Goal: Transaction & Acquisition: Purchase product/service

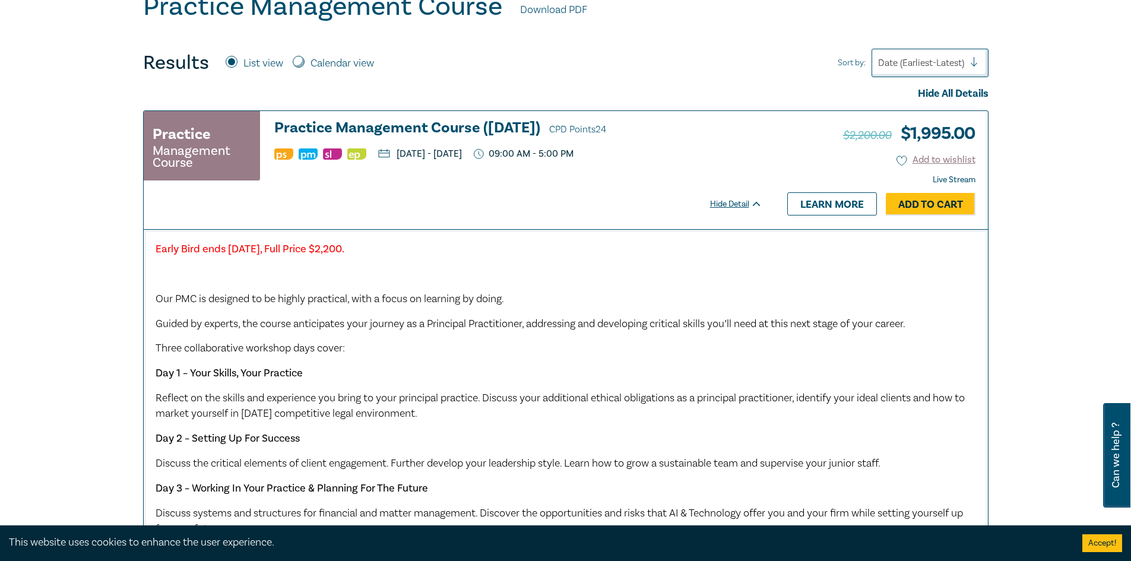
drag, startPoint x: 950, startPoint y: 207, endPoint x: 516, endPoint y: 336, distance: 452.5
click at [516, 336] on div "Practice Management Course Practice Management Course (October 2025) CPD Points…" at bounding box center [565, 416] width 845 height 612
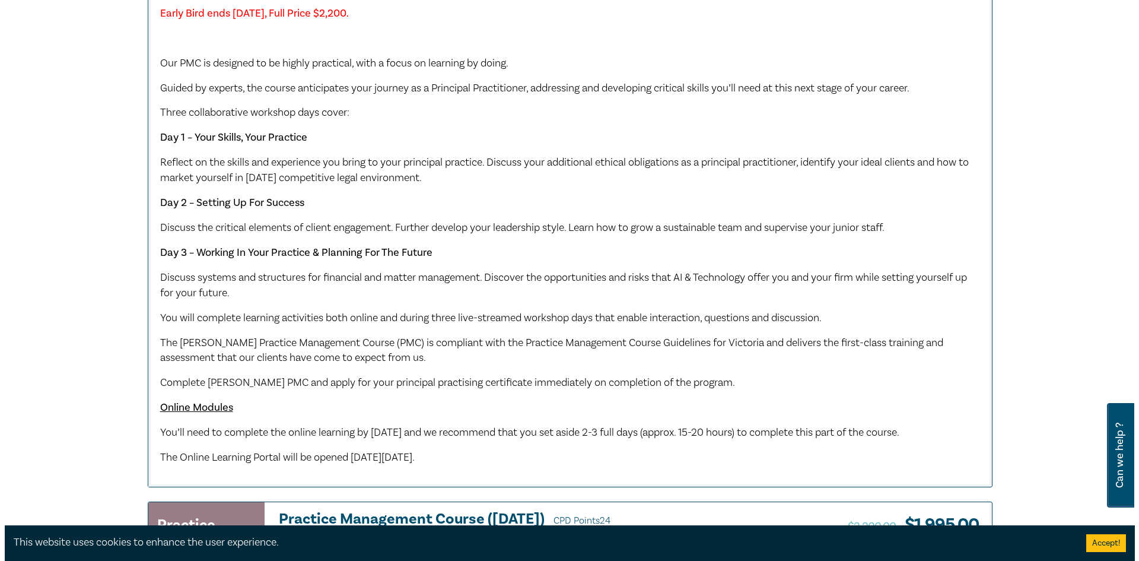
scroll to position [415, 0]
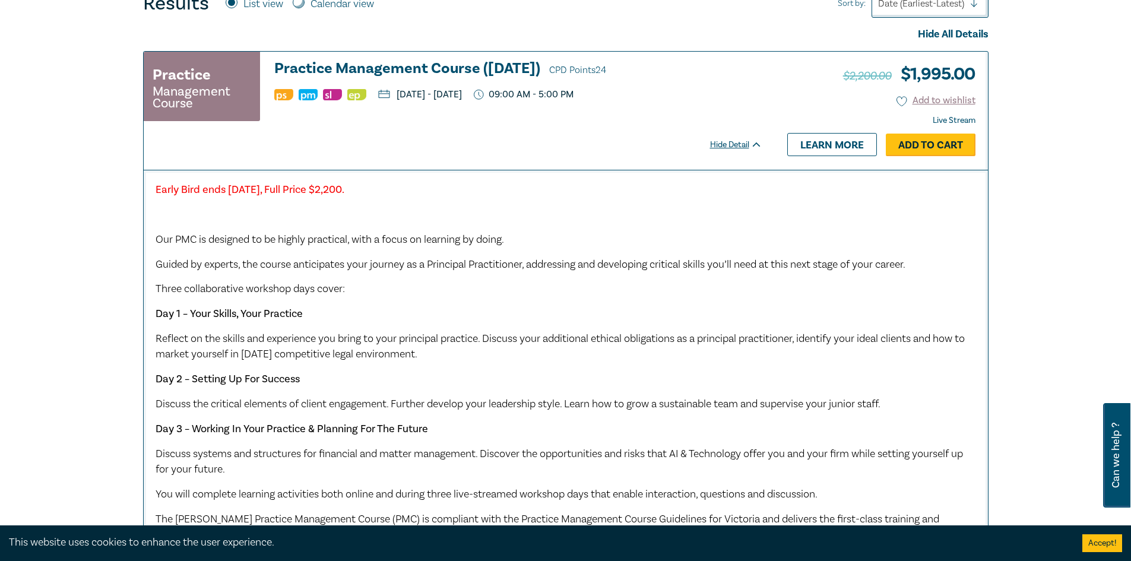
click at [919, 146] on link "Add to Cart" at bounding box center [930, 145] width 90 height 23
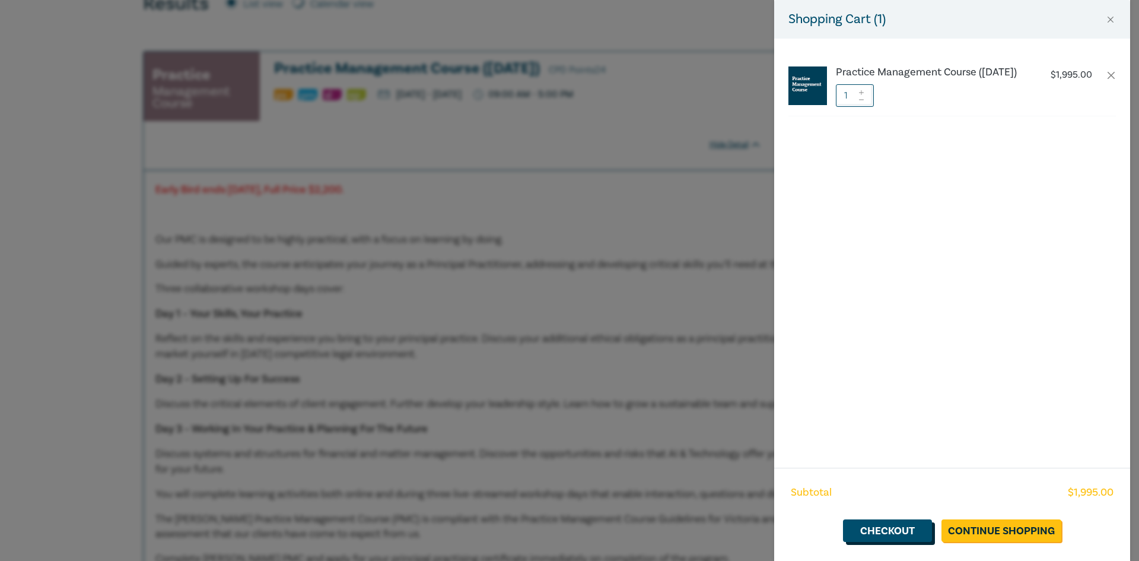
click at [909, 534] on link "Checkout" at bounding box center [887, 530] width 89 height 23
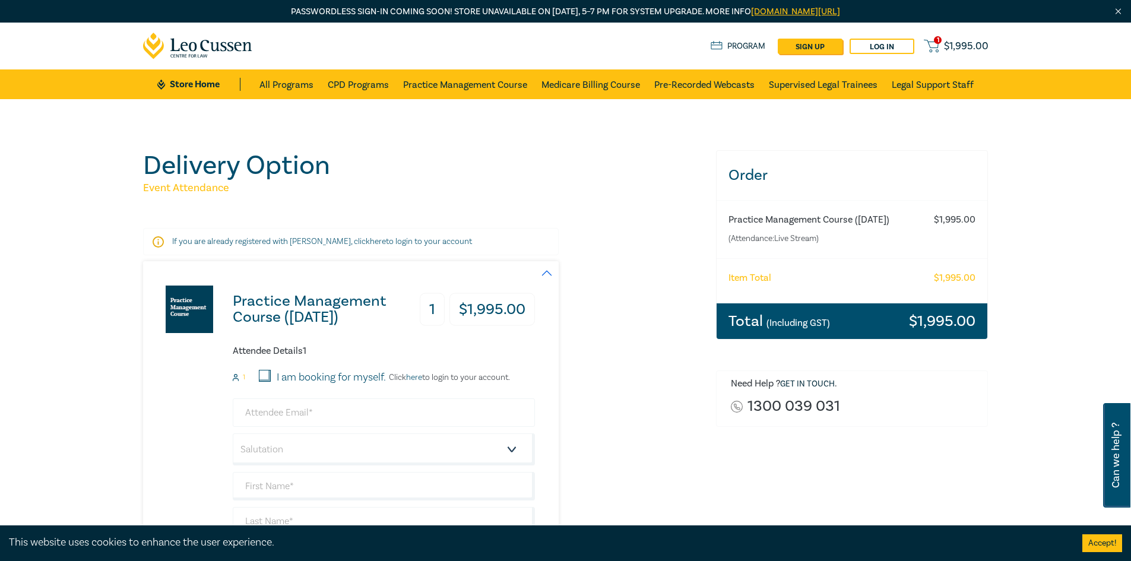
scroll to position [59, 0]
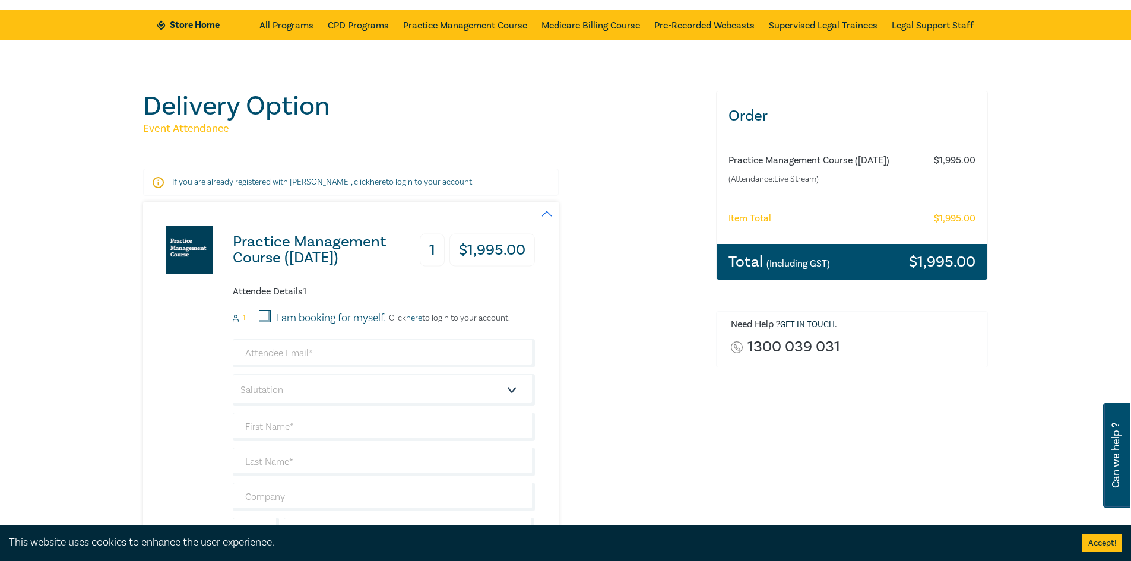
click at [263, 313] on input "I am booking for myself." at bounding box center [265, 316] width 12 height 12
checkbox input "true"
click at [421, 320] on link "here" at bounding box center [414, 318] width 16 height 11
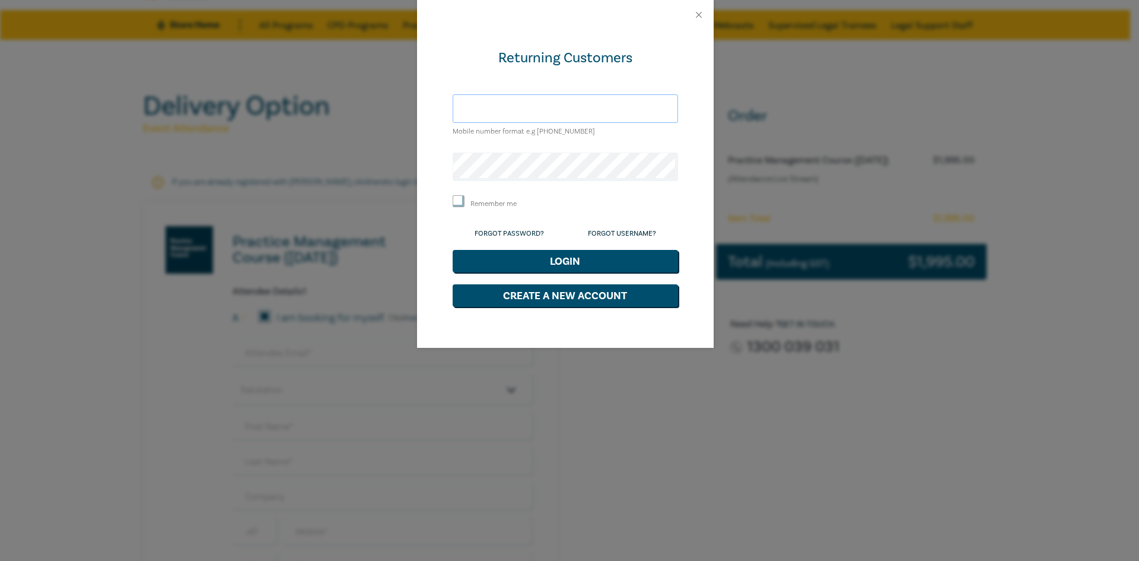
click at [527, 114] on input "text" at bounding box center [566, 108] width 226 height 28
type input "0409340955"
click at [586, 293] on button "Create a New Account" at bounding box center [566, 295] width 226 height 23
select select "AU"
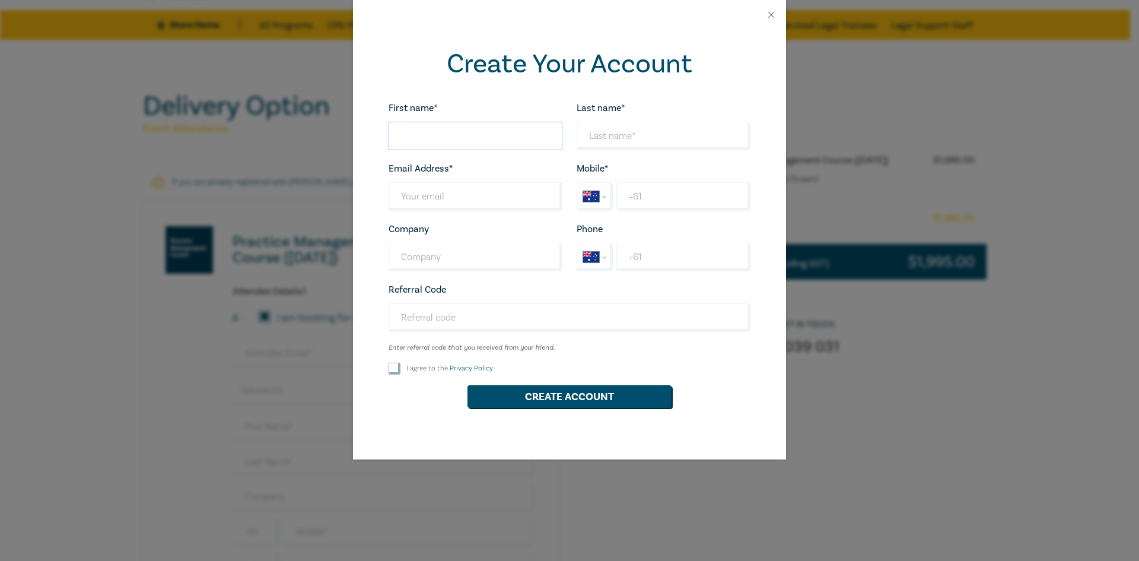
click at [465, 130] on input "First name*" at bounding box center [476, 136] width 174 height 28
type input "Demi"
type input "r"
type input "Rayner"
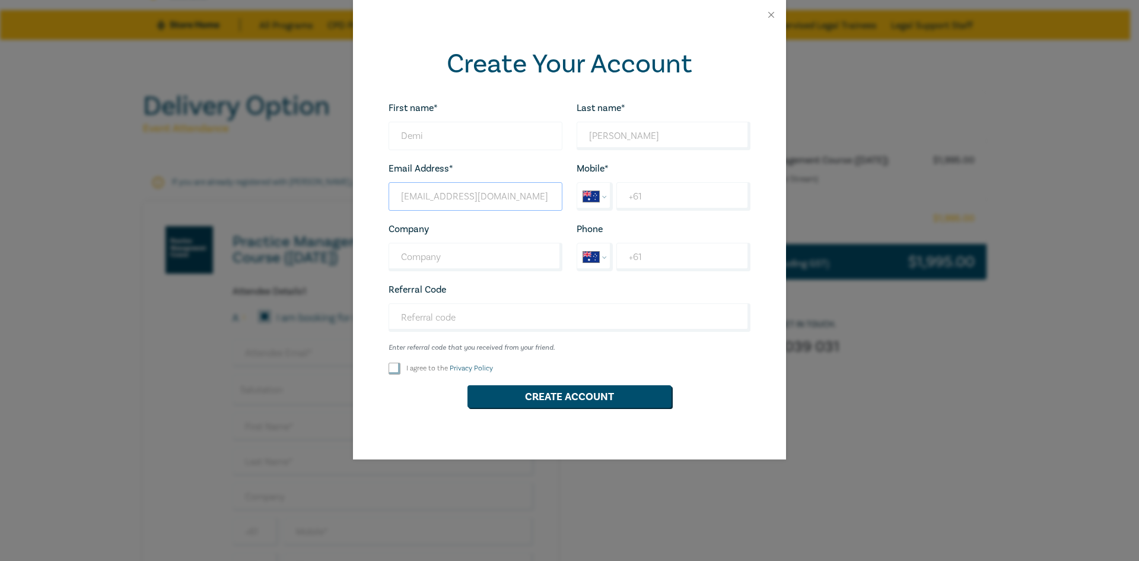
type input "demi@middlemis.com.au"
click at [598, 199] on select "International Afghanistan Åland Islands Albania Algeria American Samoa Andorra …" at bounding box center [594, 196] width 35 height 27
click at [634, 195] on input "+61" at bounding box center [684, 196] width 134 height 28
select select "ZZ"
type input "+0409340955"
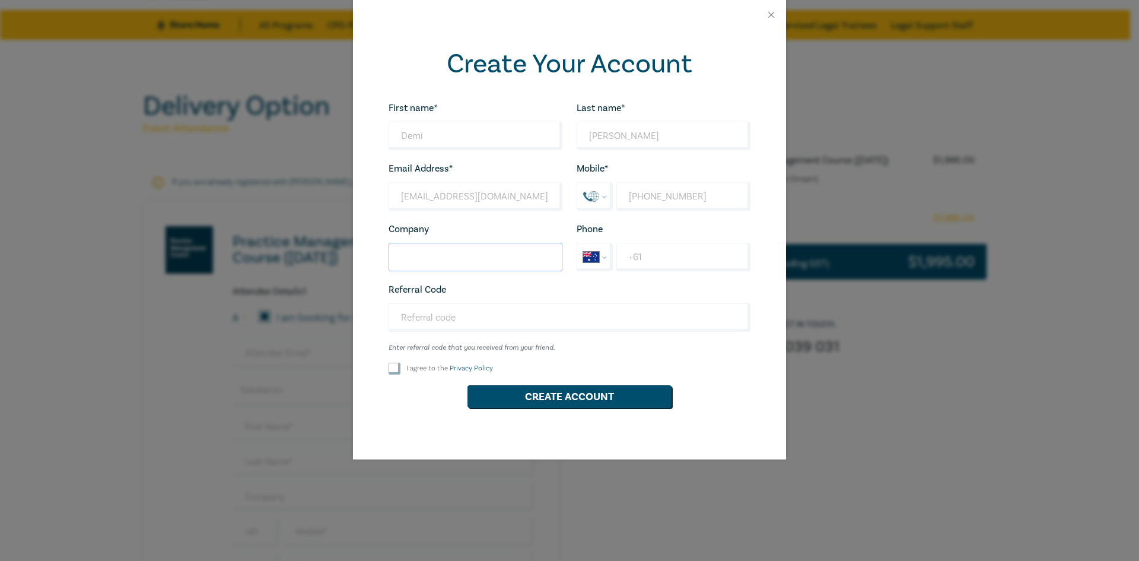
click at [523, 250] on input "Company" at bounding box center [476, 257] width 174 height 28
drag, startPoint x: 479, startPoint y: 260, endPoint x: 521, endPoint y: 258, distance: 42.2
click at [520, 258] on input "Middlemis & Associatiates" at bounding box center [476, 257] width 174 height 28
drag, startPoint x: 521, startPoint y: 259, endPoint x: 485, endPoint y: 259, distance: 36.2
click at [485, 259] on input "Middlemis & Associatiates" at bounding box center [476, 257] width 174 height 28
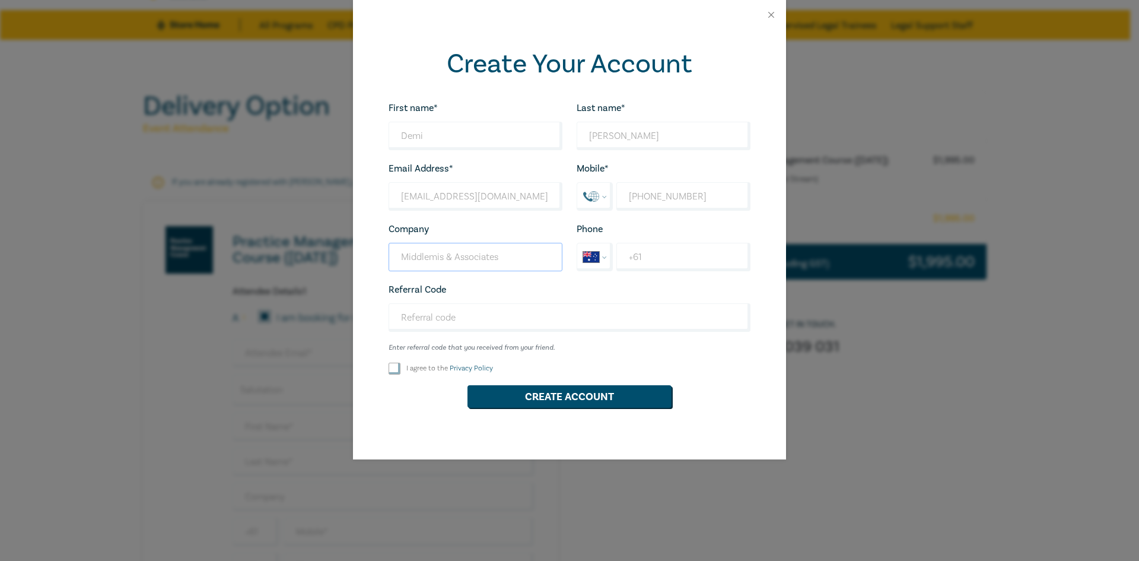
click at [425, 258] on input "Middlemis & Associates" at bounding box center [476, 257] width 174 height 28
type input "Middlemis & Associates"
click at [400, 369] on input "I agree to the Privacy Policy" at bounding box center [395, 369] width 12 height 12
checkbox input "true"
click at [561, 401] on button "Create Account" at bounding box center [570, 396] width 204 height 23
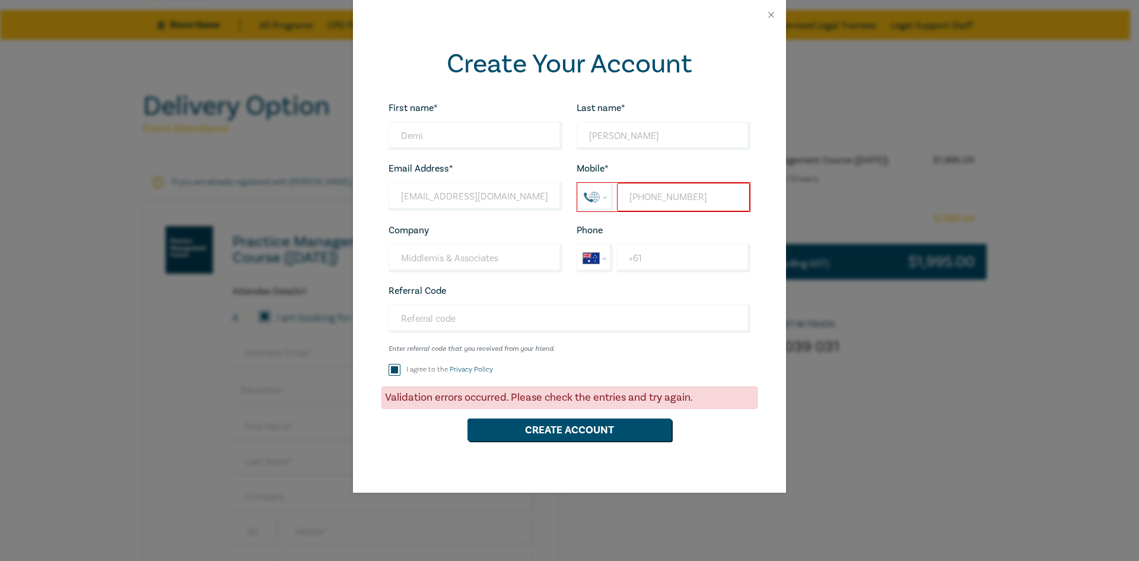
click at [643, 198] on input "+0409340955" at bounding box center [683, 197] width 133 height 28
drag, startPoint x: 700, startPoint y: 192, endPoint x: 611, endPoint y: 192, distance: 89.0
click at [611, 192] on div "International Afghanistan Åland Islands Albania Algeria American Samoa Andorra …" at bounding box center [664, 197] width 174 height 30
click at [672, 262] on input "+61" at bounding box center [684, 258] width 134 height 28
click at [672, 201] on input "tel" at bounding box center [683, 197] width 133 height 28
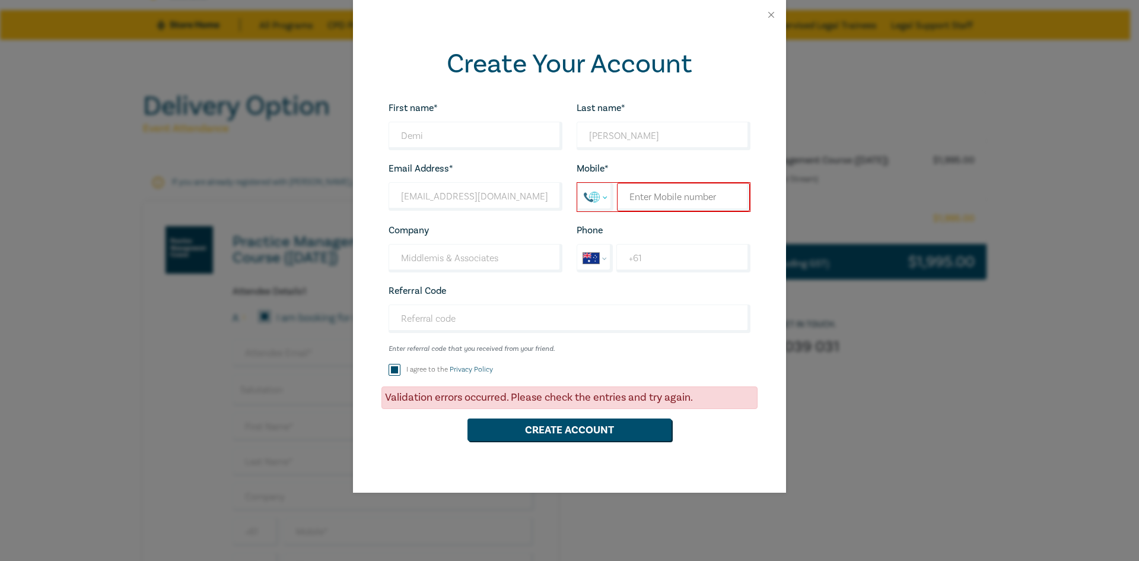
click at [597, 197] on select "International Afghanistan Åland Islands Albania Algeria American Samoa Andorra …" at bounding box center [595, 196] width 35 height 27
select select "AU"
click at [578, 183] on select "International Afghanistan Åland Islands Albania Algeria American Samoa Andorra …" at bounding box center [595, 196] width 35 height 27
type input "+61 409 340 955"
click at [610, 436] on button "Create Account" at bounding box center [570, 429] width 204 height 23
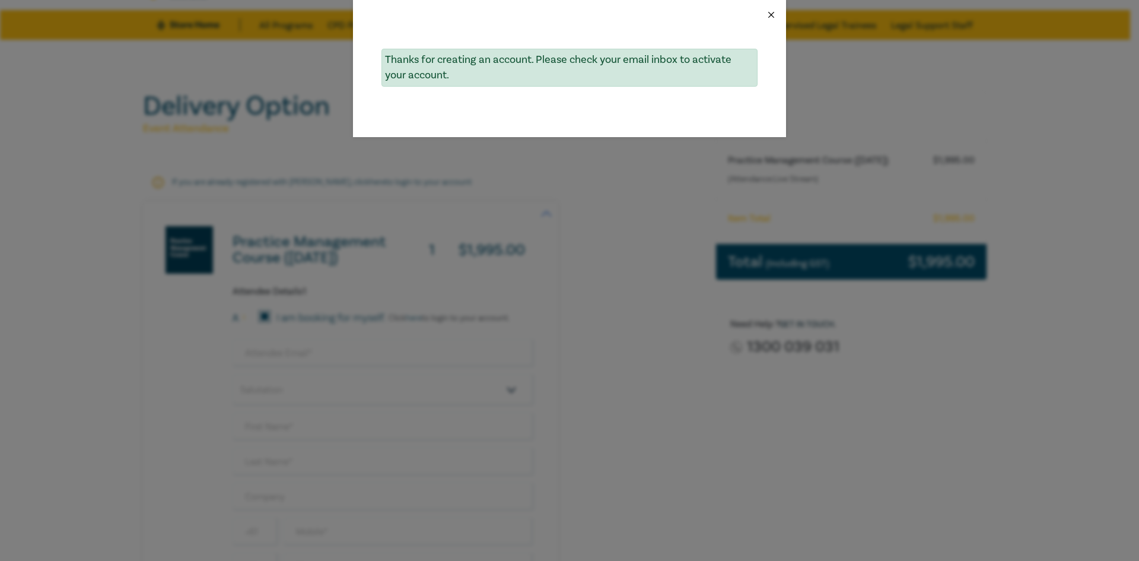
click at [772, 12] on button "Close" at bounding box center [771, 14] width 11 height 11
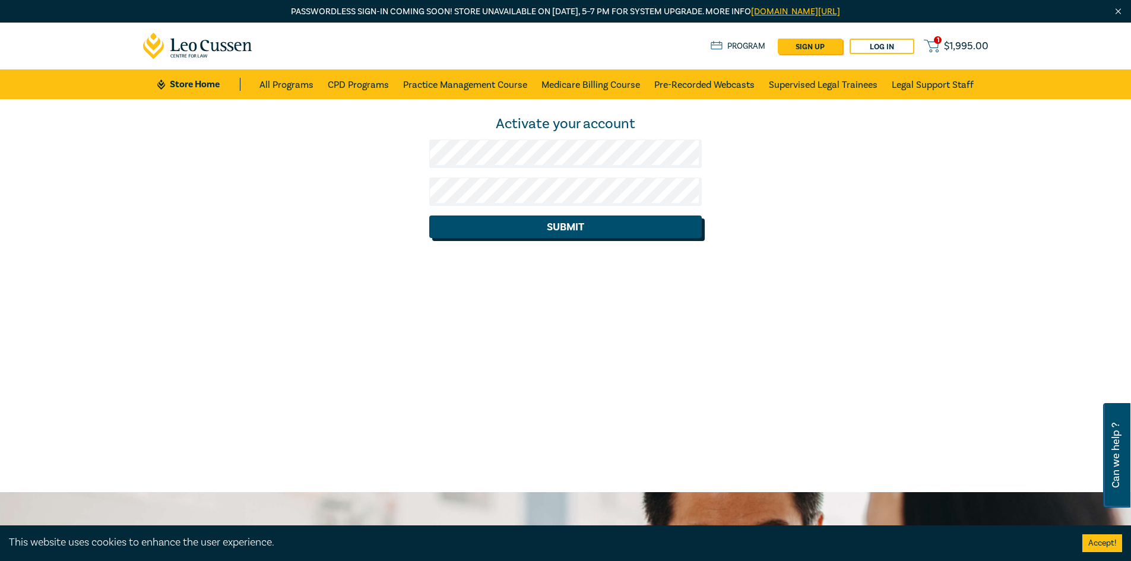
click at [517, 220] on button "Submit" at bounding box center [565, 226] width 272 height 23
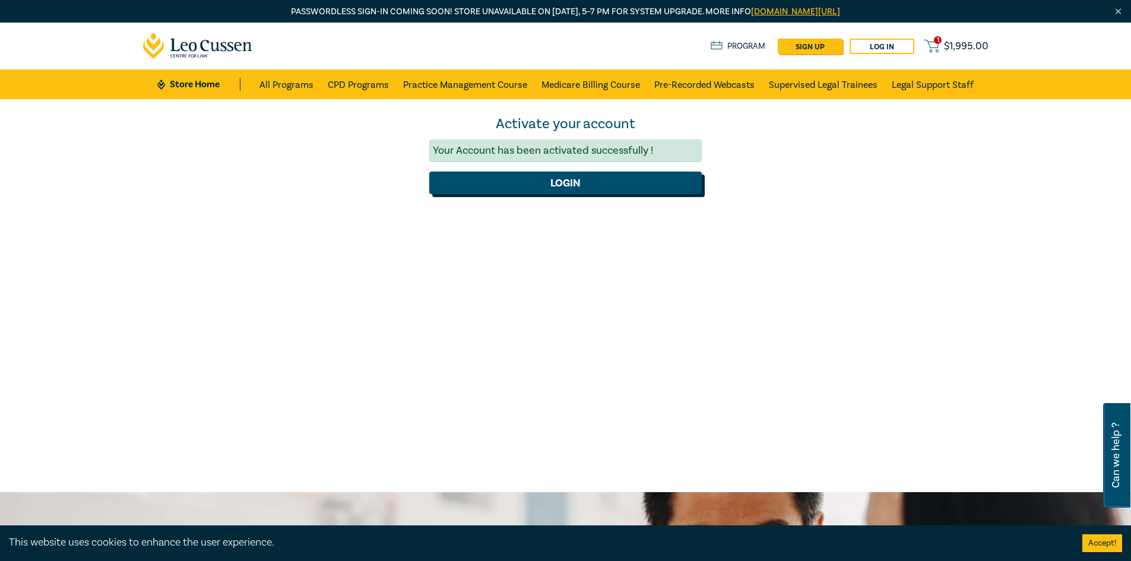
click at [550, 184] on button "Login" at bounding box center [565, 183] width 272 height 23
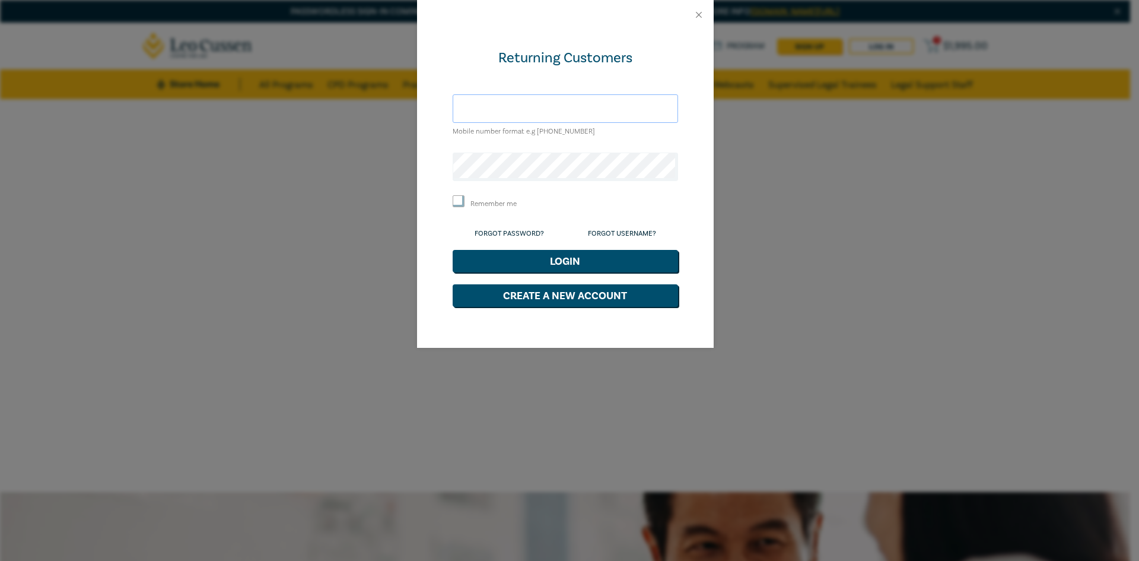
click at [548, 111] on input "text" at bounding box center [566, 108] width 226 height 28
type input "demi@middlemis.com.au"
click at [453, 250] on button "Login" at bounding box center [566, 261] width 226 height 23
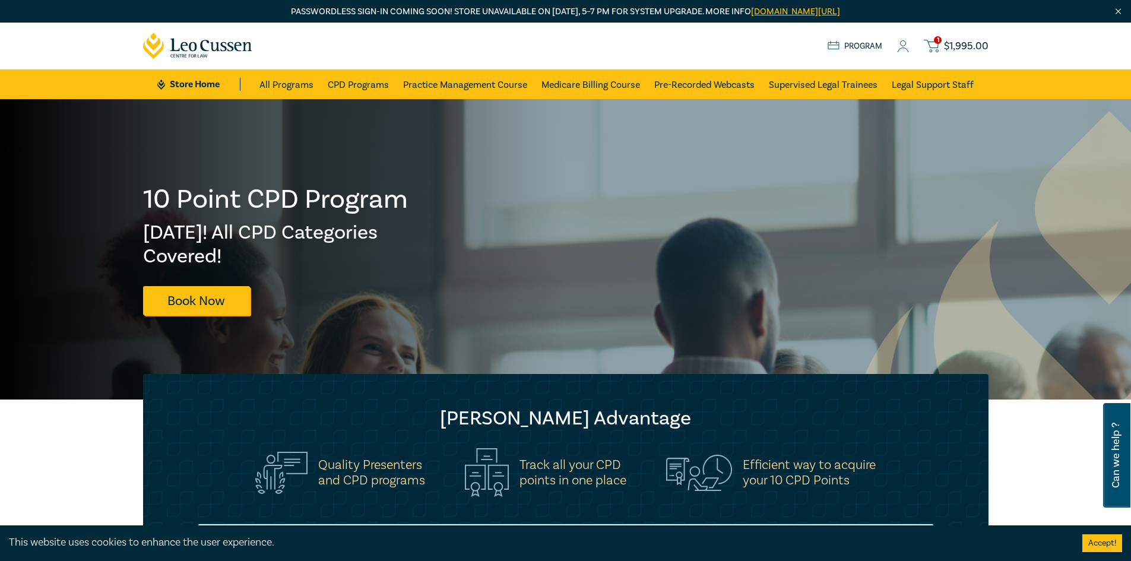
click at [935, 43] on icon at bounding box center [930, 46] width 15 height 15
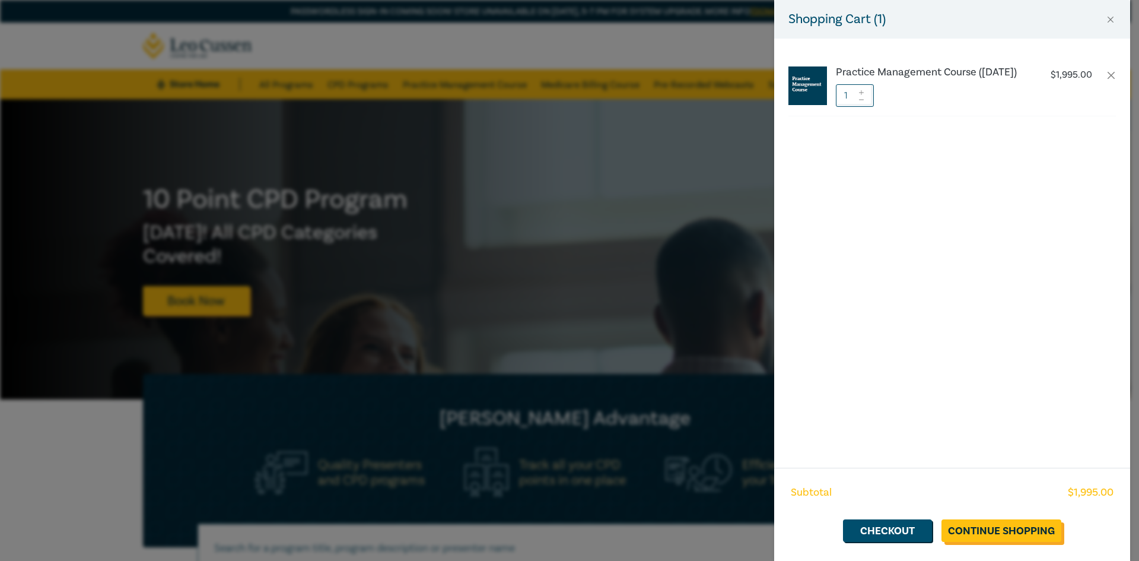
click at [1020, 529] on link "Continue Shopping" at bounding box center [1002, 530] width 120 height 23
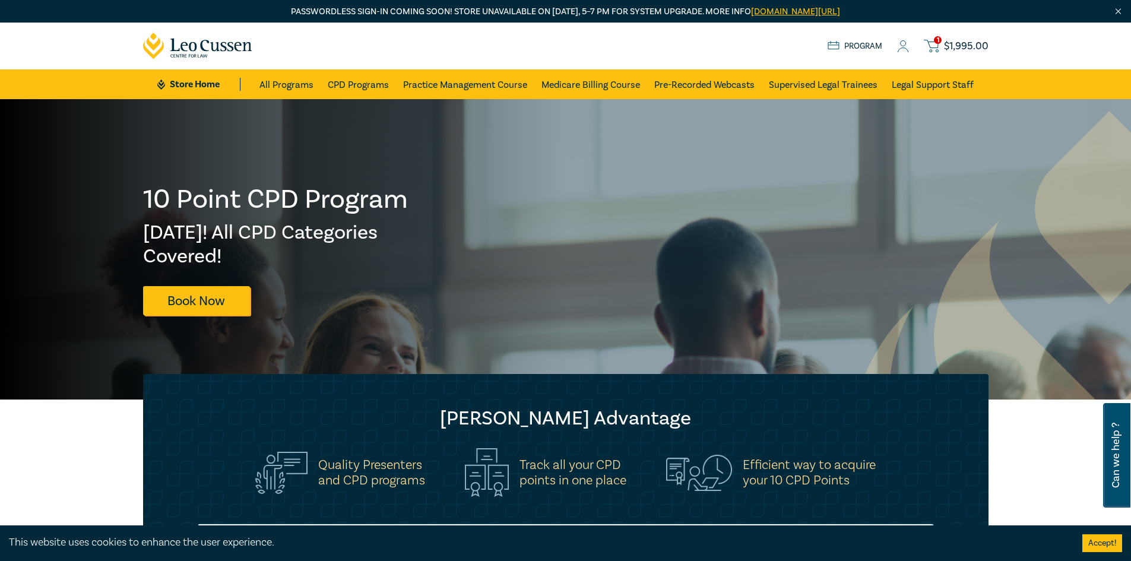
click at [963, 47] on span "$ 1,995.00" at bounding box center [966, 46] width 45 height 13
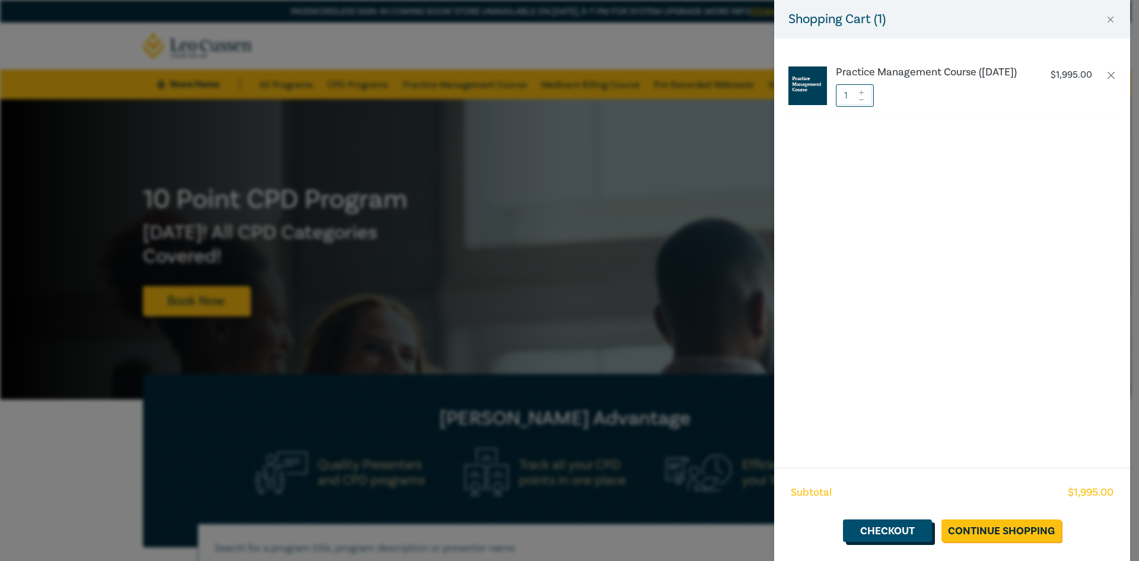
click at [916, 539] on link "Checkout" at bounding box center [887, 530] width 89 height 23
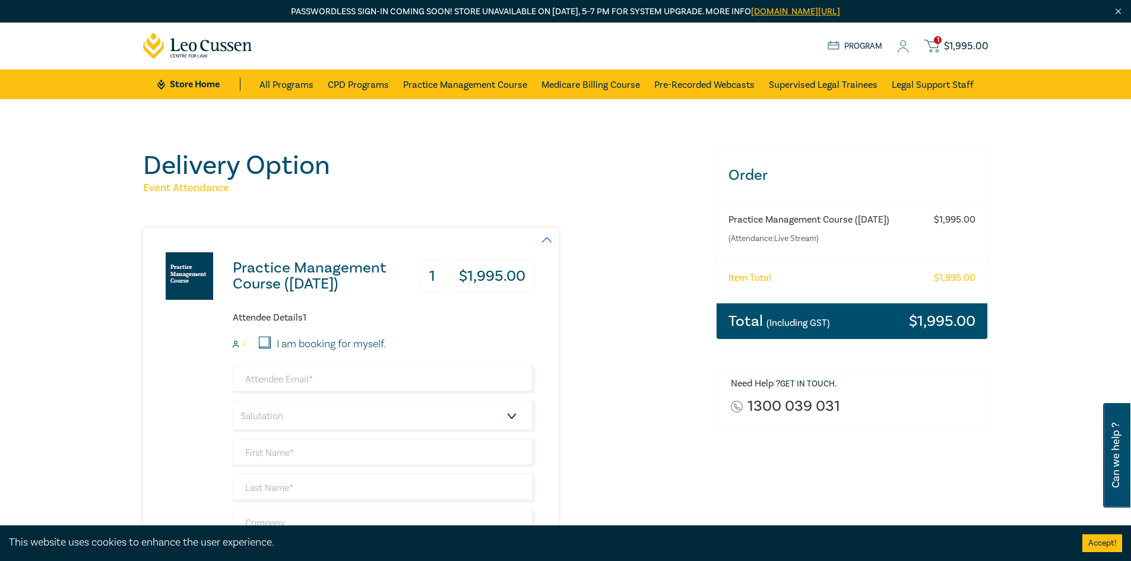
click at [265, 345] on input "I am booking for myself." at bounding box center [265, 342] width 12 height 12
checkbox input "true"
type input "demi@middlemis.com.au"
type input "Demi"
type input "Rayner"
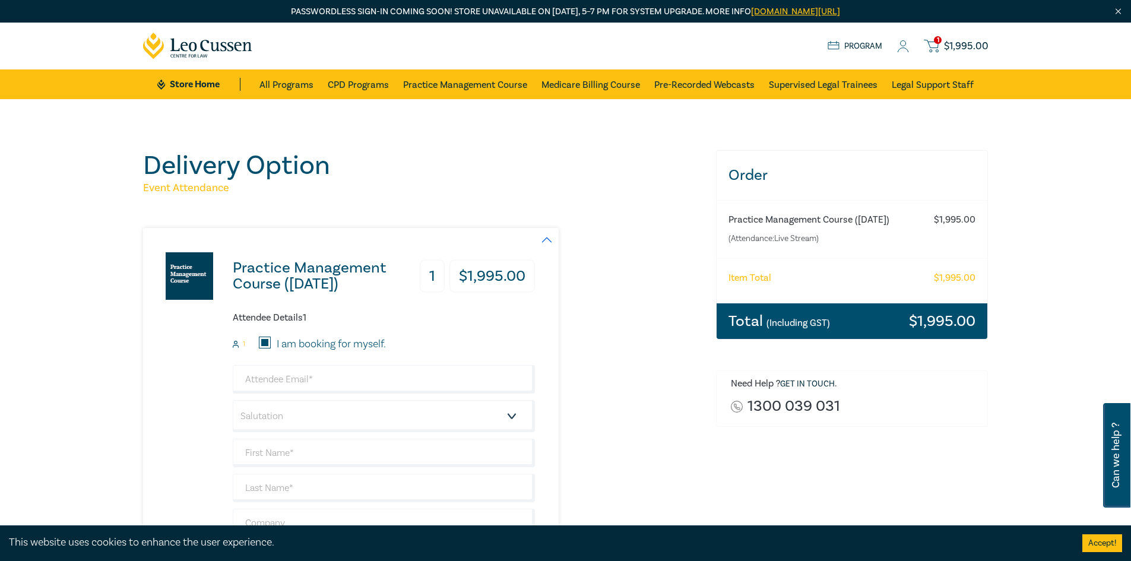
type input "409340955"
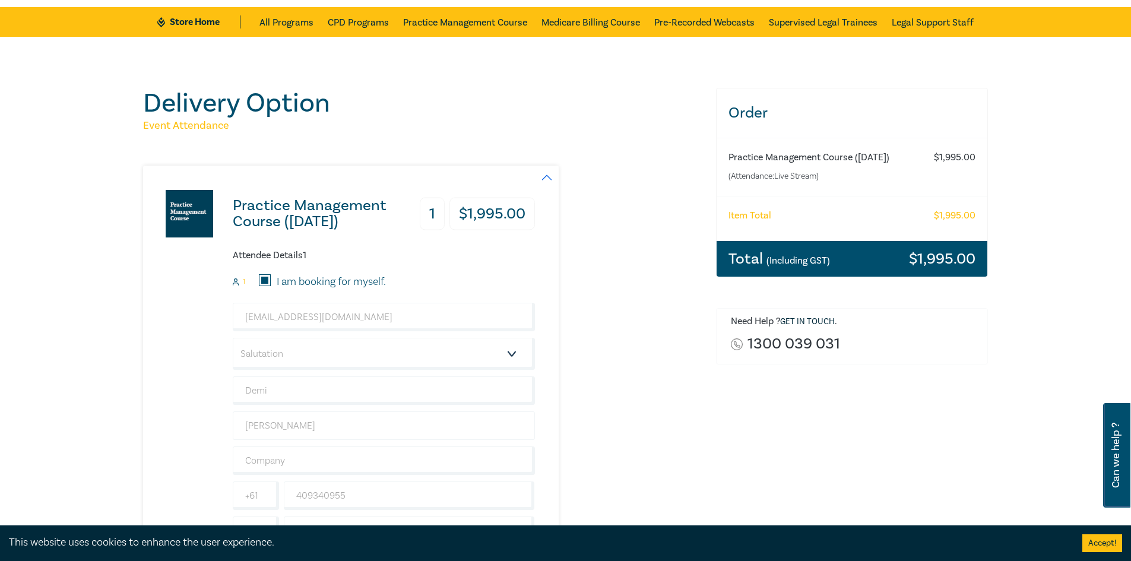
scroll to position [119, 0]
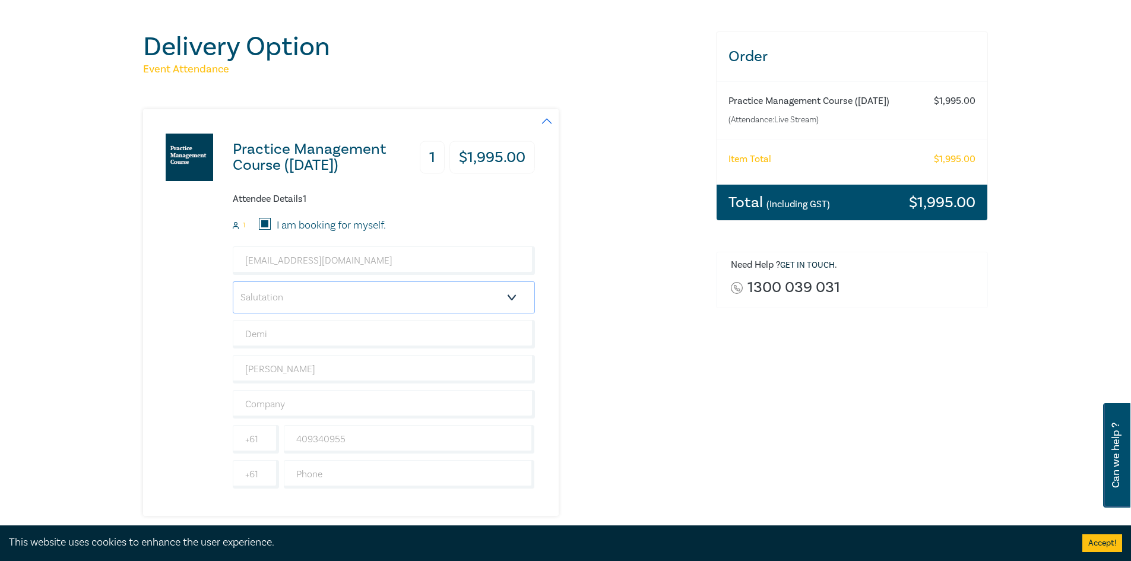
click at [316, 304] on select "Salutation Mr. Mrs. Ms. Miss Dr. Prof. Other" at bounding box center [384, 297] width 302 height 32
select select "Ms."
click at [233, 281] on select "Salutation Mr. Mrs. Ms. Miss Dr. Prof. Other" at bounding box center [384, 297] width 302 height 32
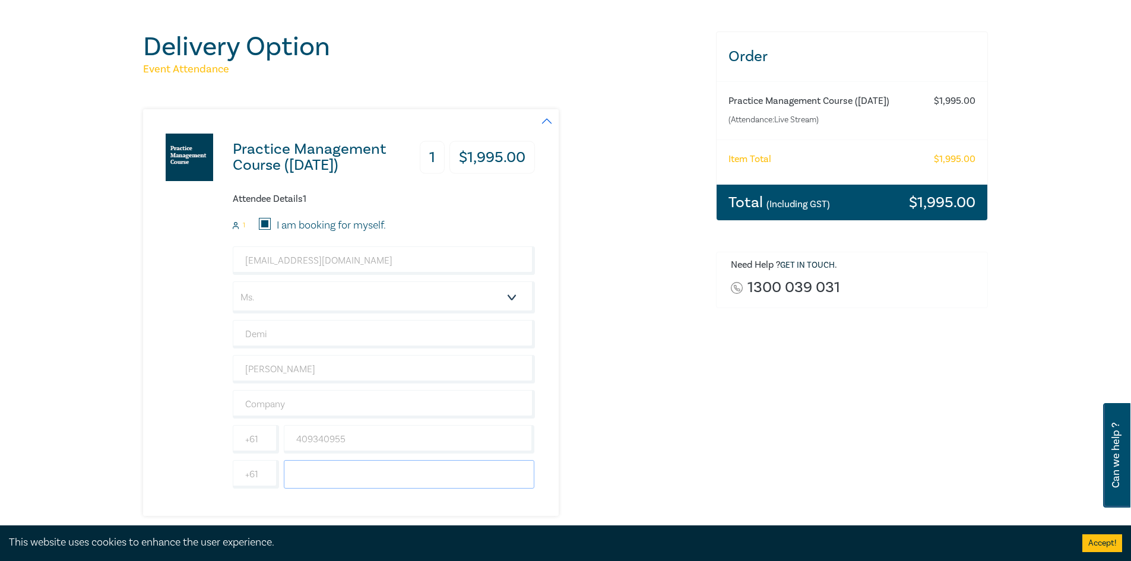
click at [343, 472] on input "text" at bounding box center [409, 474] width 251 height 28
click at [319, 397] on input "text" at bounding box center [384, 404] width 302 height 28
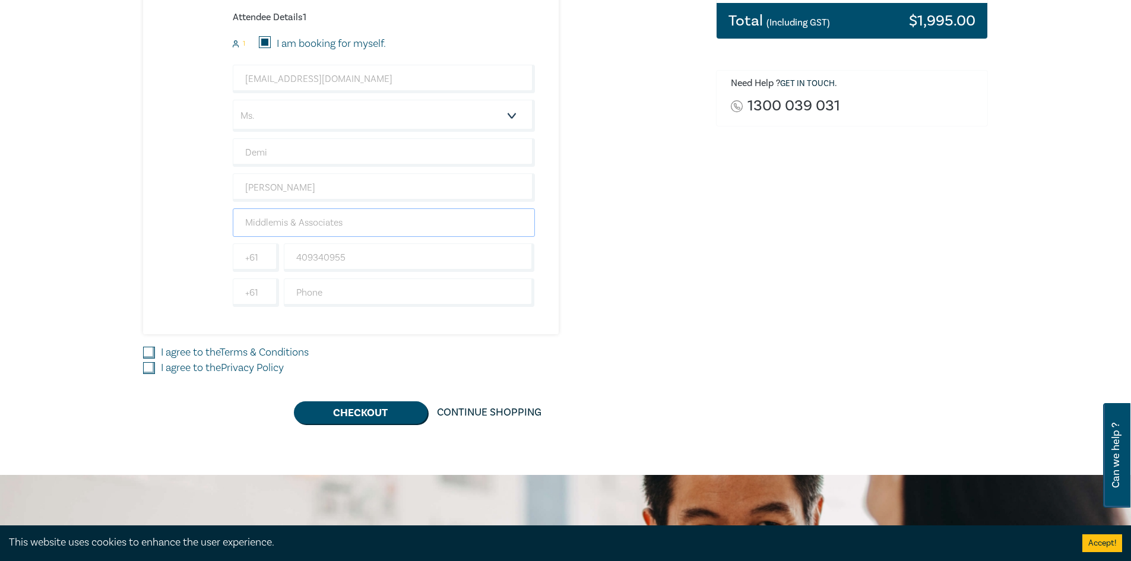
scroll to position [356, 0]
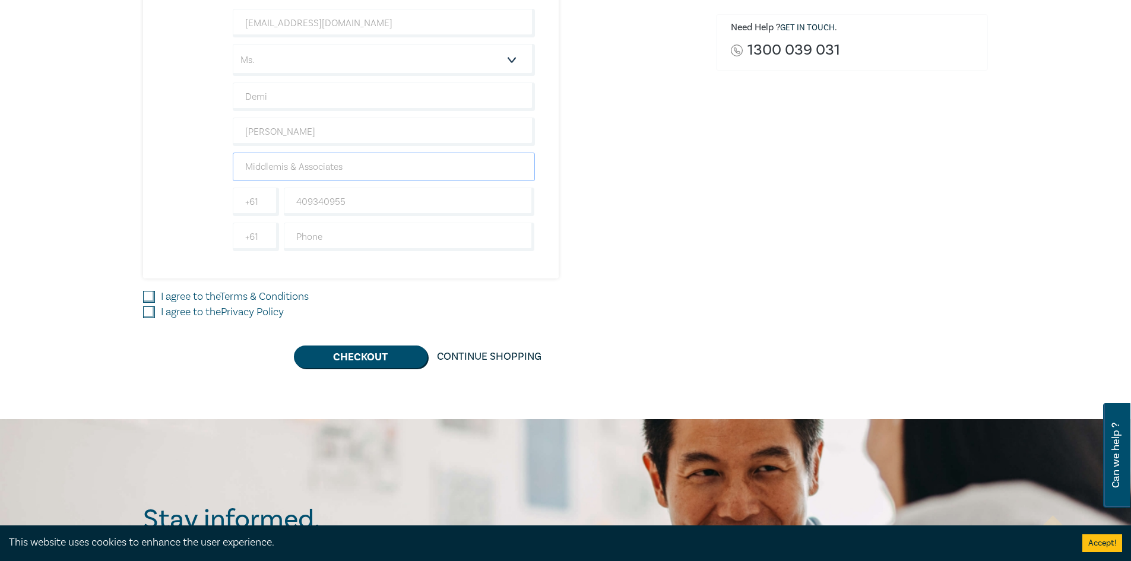
type input "Middlemis & Associates"
drag, startPoint x: 149, startPoint y: 297, endPoint x: 151, endPoint y: 307, distance: 10.2
click at [149, 297] on input "I agree to the Terms & Conditions" at bounding box center [149, 297] width 12 height 12
checkbox input "true"
click at [151, 309] on input "I agree to the Privacy Policy" at bounding box center [149, 312] width 12 height 12
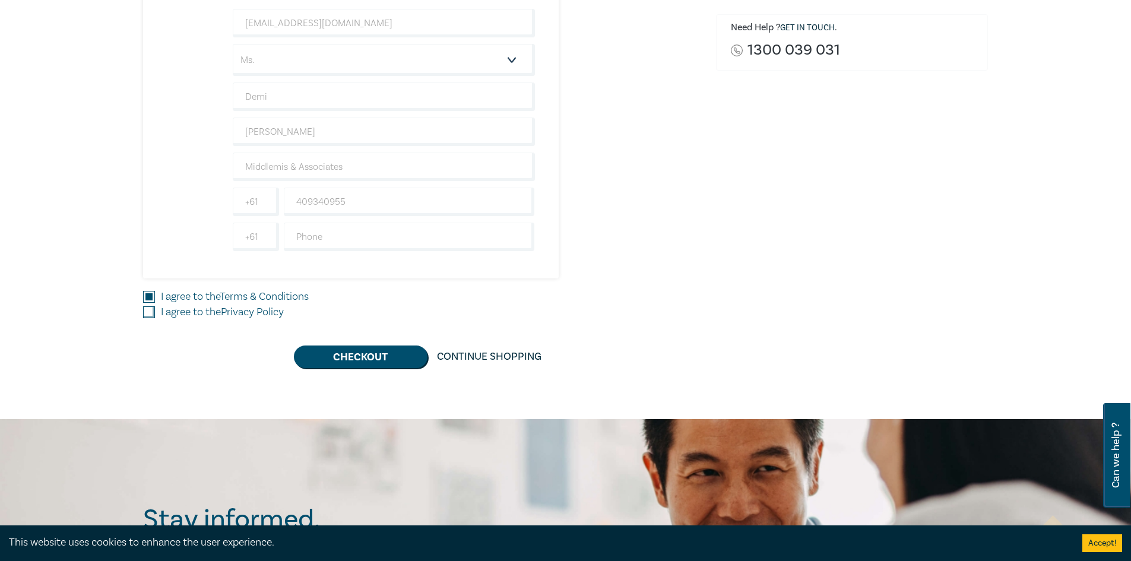
checkbox input "true"
click at [406, 355] on button "Checkout" at bounding box center [361, 356] width 134 height 23
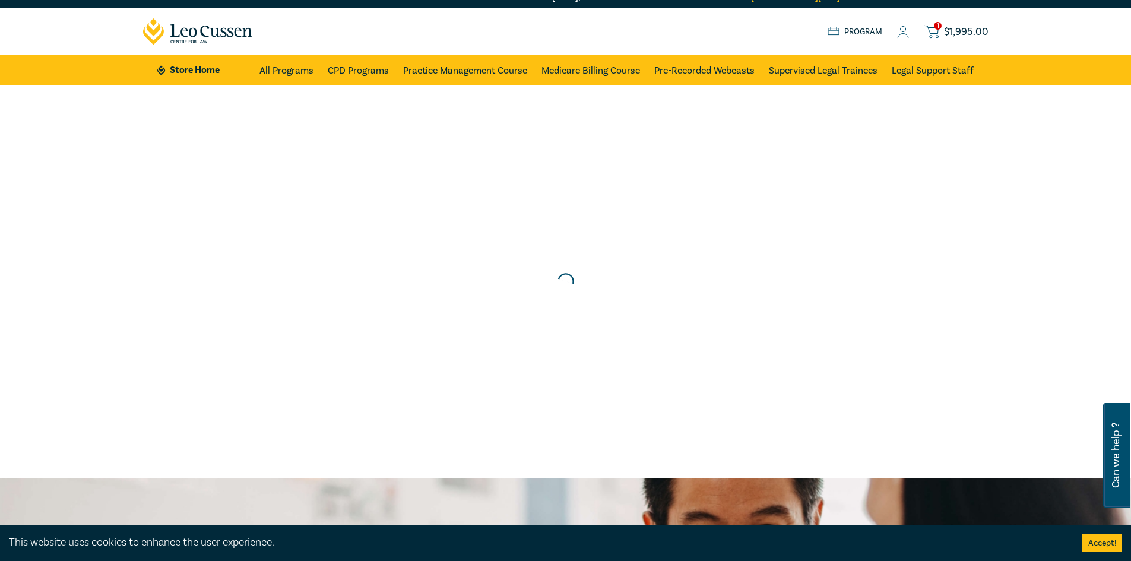
scroll to position [0, 0]
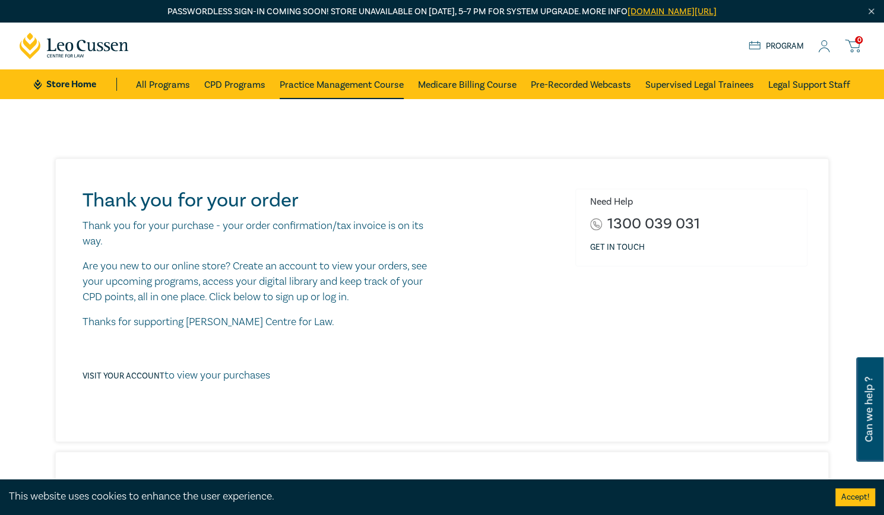
click at [370, 89] on link "Practice Management Course" at bounding box center [342, 84] width 124 height 30
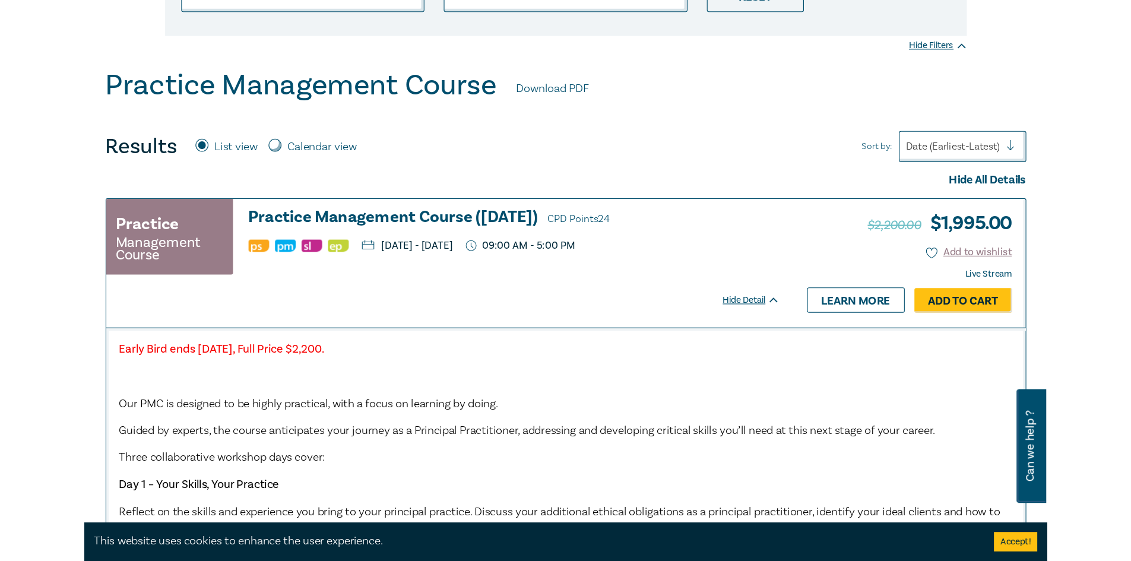
scroll to position [297, 0]
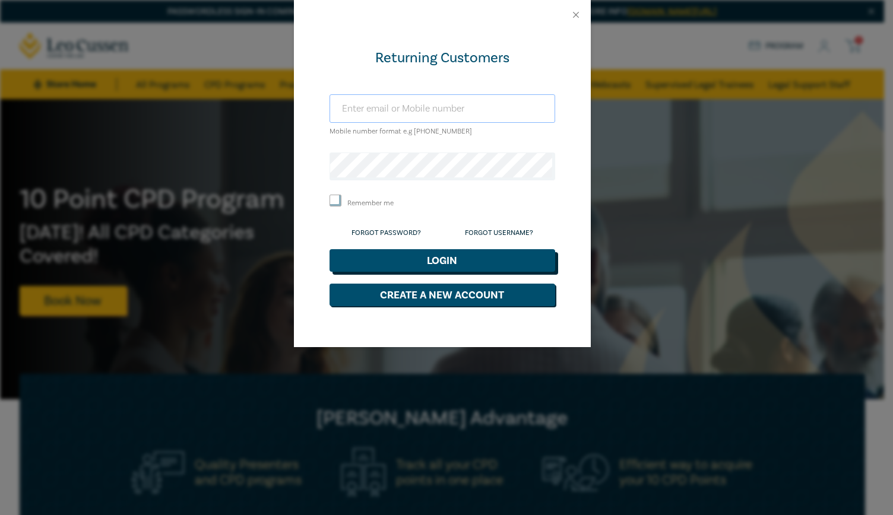
type input "demi@middlemis.com.au"
click at [418, 258] on button "Login" at bounding box center [442, 260] width 226 height 23
